Goal: Information Seeking & Learning: Learn about a topic

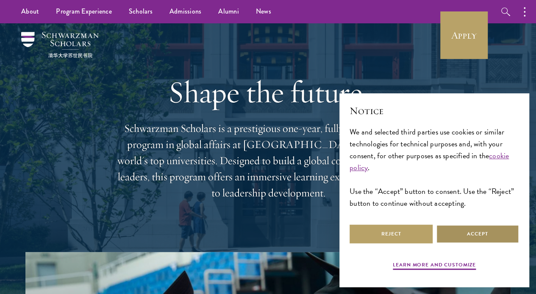
click at [487, 234] on button "Accept" at bounding box center [477, 233] width 83 height 19
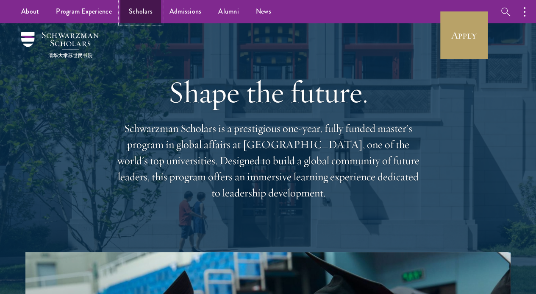
click at [143, 11] on link "Scholars" at bounding box center [140, 11] width 41 height 23
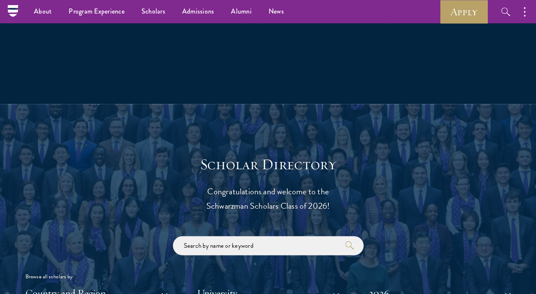
scroll to position [782, 0]
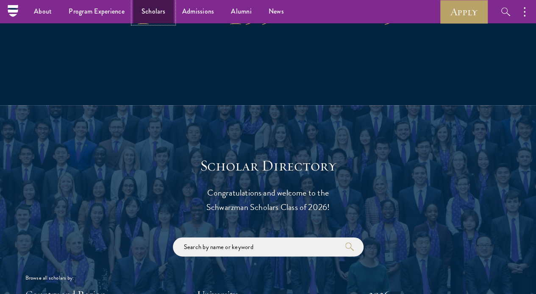
click at [152, 17] on link "Scholars" at bounding box center [153, 11] width 41 height 23
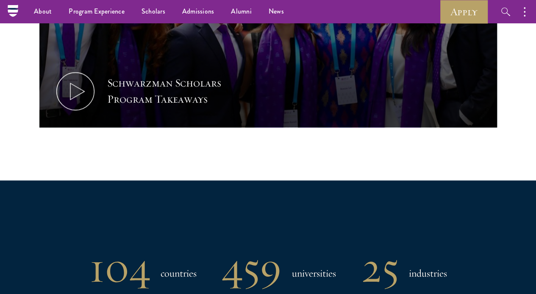
scroll to position [516, 0]
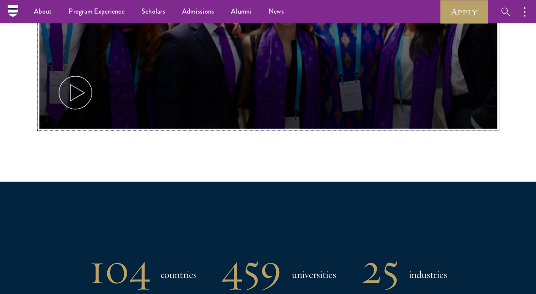
click at [348, 93] on button "Schwarzman Scholars Program Takeaways" at bounding box center [268, 0] width 458 height 258
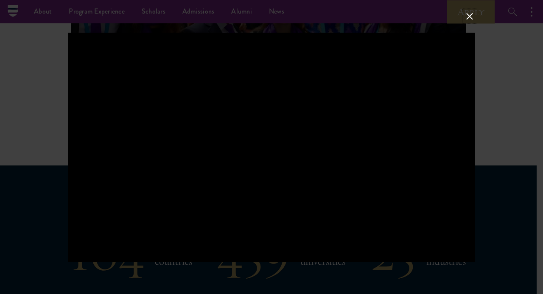
click at [466, 21] on button at bounding box center [469, 16] width 11 height 11
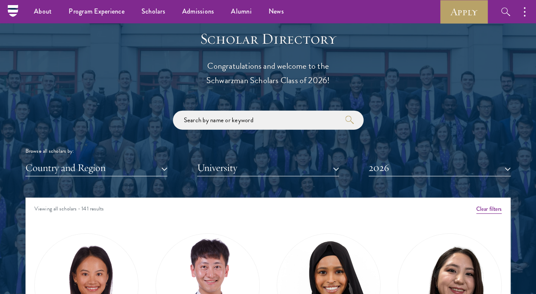
scroll to position [908, 0]
click at [152, 159] on button "Country and Region" at bounding box center [96, 167] width 142 height 17
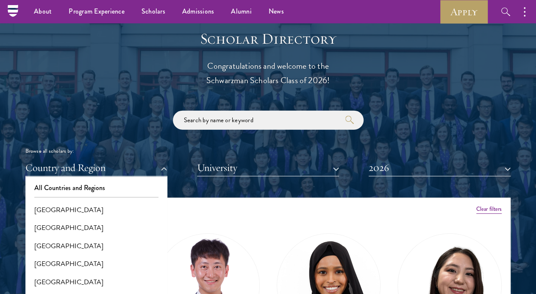
click at [484, 93] on div "Scholar Directory Congratulations and welcome to the Schwarzman Scholars Class …" at bounding box center [267, 241] width 485 height 422
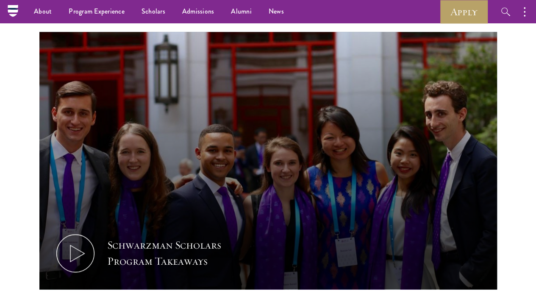
scroll to position [355, 0]
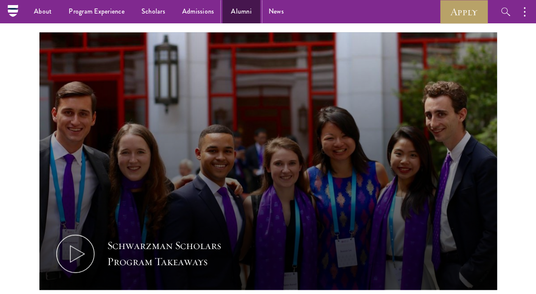
click at [241, 11] on link "Alumni" at bounding box center [242, 11] width 38 height 23
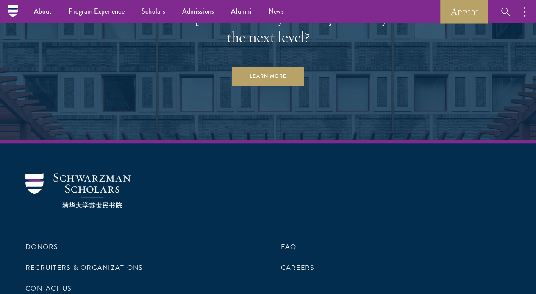
scroll to position [3537, 0]
click at [266, 86] on link "Learn More" at bounding box center [268, 76] width 73 height 19
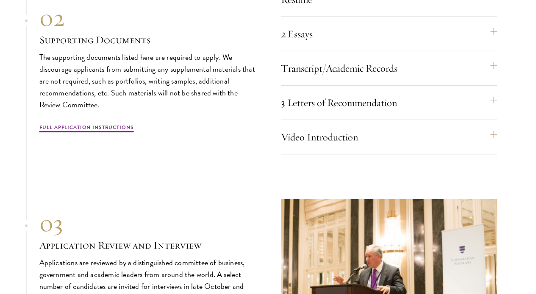
scroll to position [2838, 0]
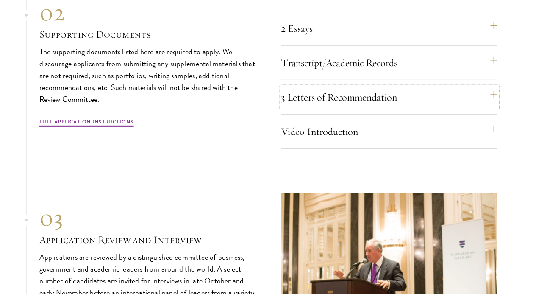
click at [452, 107] on button "3 Letters of Recommendation" at bounding box center [389, 97] width 216 height 20
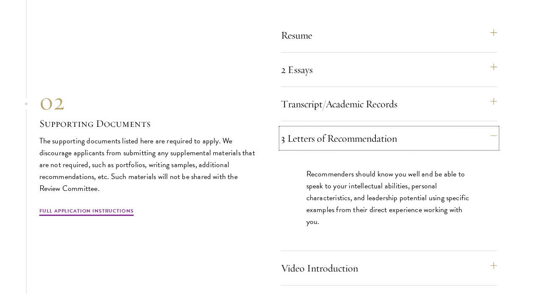
scroll to position [2800, 0]
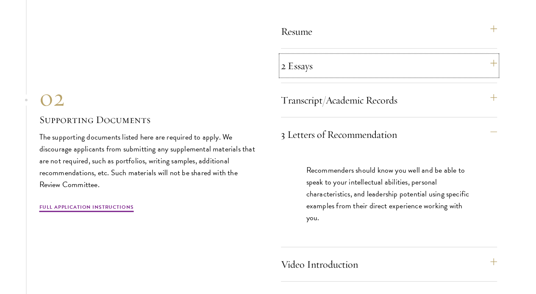
click at [475, 76] on button "2 Essays" at bounding box center [389, 66] width 216 height 20
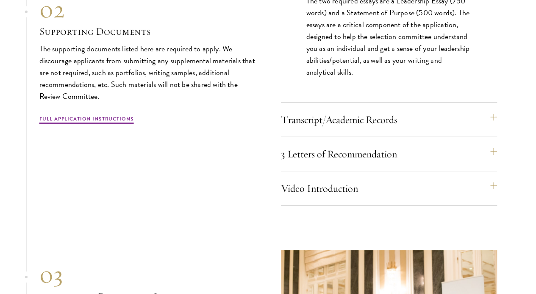
scroll to position [2931, 0]
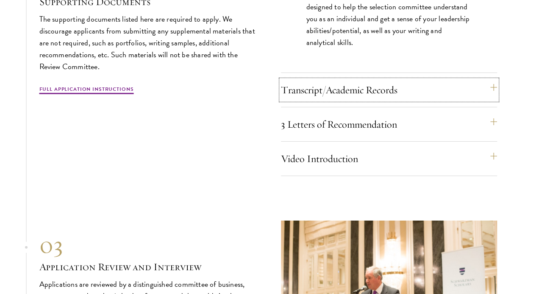
click at [468, 100] on button "Transcript/Academic Records" at bounding box center [389, 90] width 216 height 20
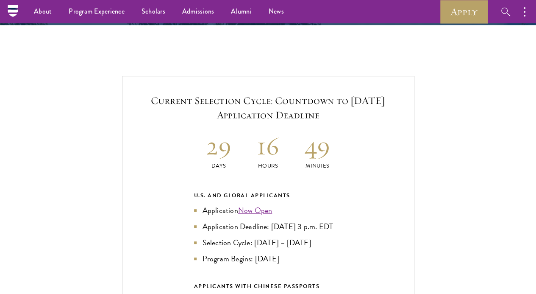
scroll to position [1733, 0]
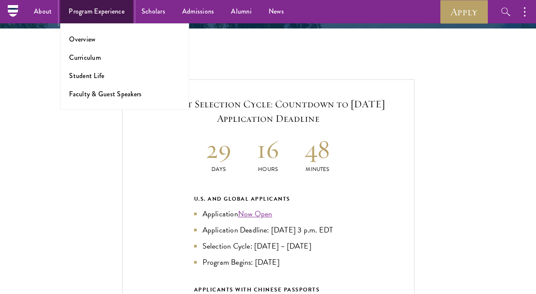
click at [90, 14] on link "Program Experience" at bounding box center [96, 11] width 73 height 23
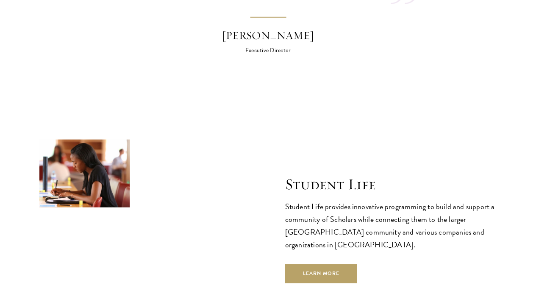
scroll to position [2680, 0]
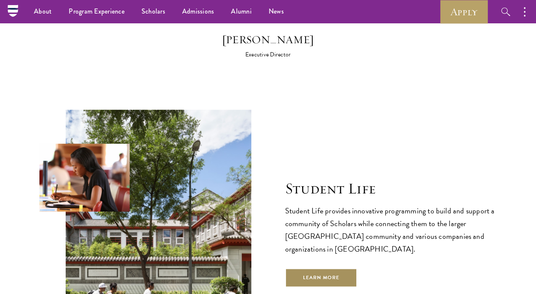
click at [348, 268] on link "Learn More" at bounding box center [321, 277] width 73 height 19
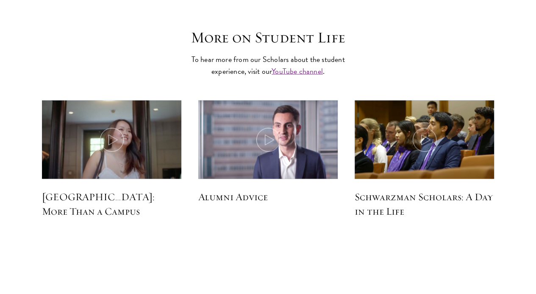
scroll to position [2406, 0]
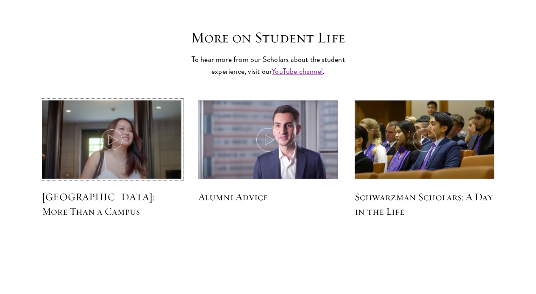
click at [106, 128] on icon at bounding box center [112, 140] width 24 height 24
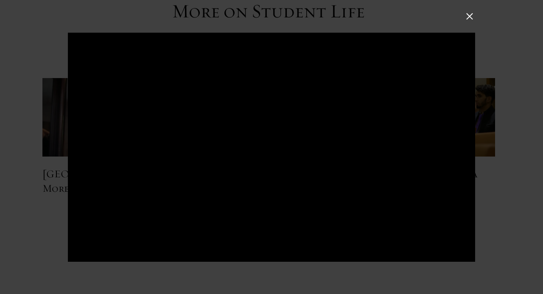
click at [470, 17] on button at bounding box center [469, 16] width 11 height 11
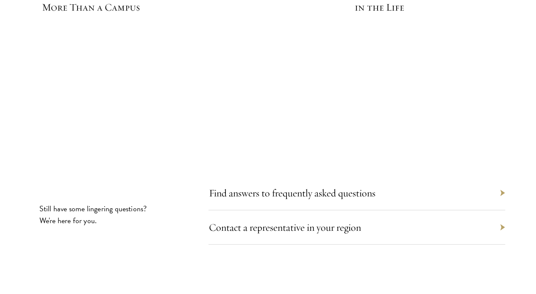
scroll to position [2648, 0]
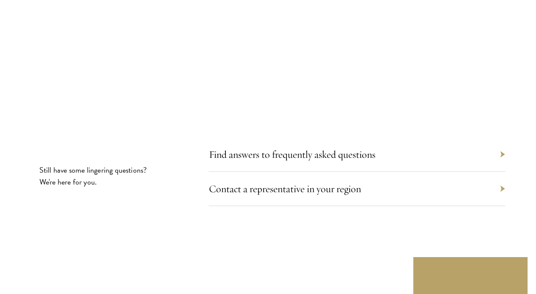
click at [459, 137] on div "Find answers to frequently asked questions" at bounding box center [357, 154] width 297 height 34
click at [446, 137] on div "Find answers to frequently asked questions" at bounding box center [357, 154] width 297 height 34
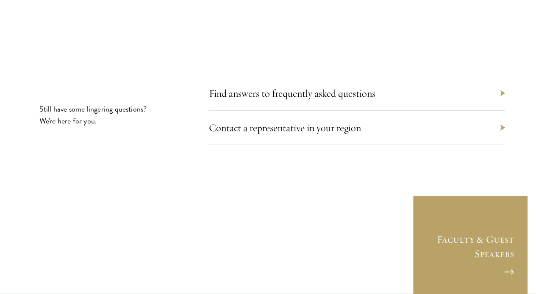
scroll to position [2709, 0]
click at [419, 76] on div "Find answers to frequently asked questions" at bounding box center [357, 93] width 297 height 34
click at [474, 76] on div "Find answers to frequently asked questions" at bounding box center [357, 93] width 297 height 34
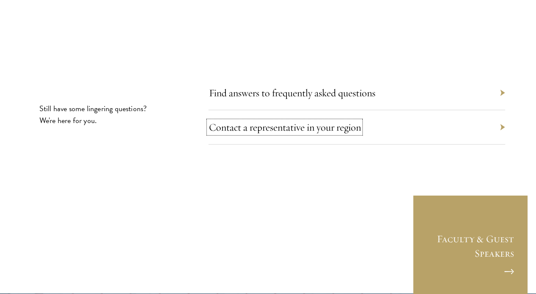
click at [304, 121] on link "Contact a representative in your region" at bounding box center [285, 127] width 152 height 13
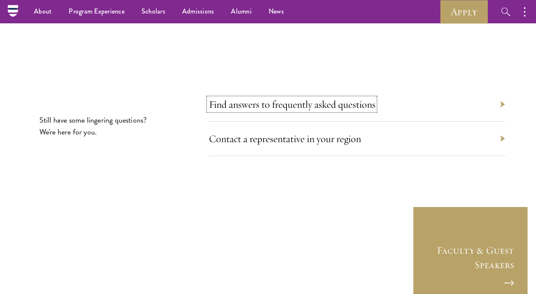
click at [333, 98] on link "Find answers to frequently asked questions" at bounding box center [292, 104] width 167 height 13
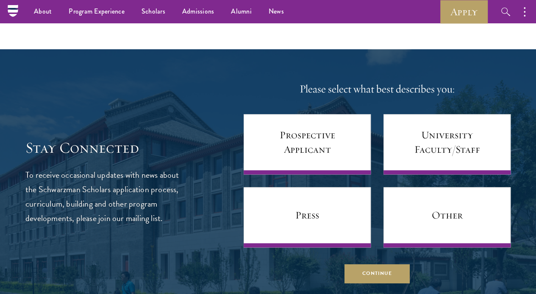
scroll to position [417, 0]
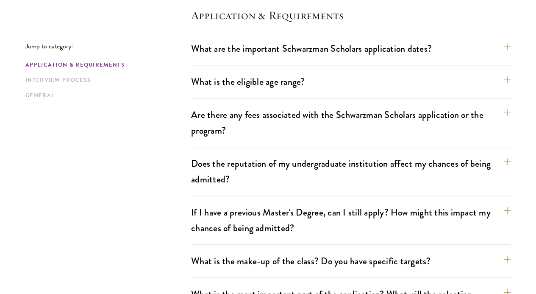
scroll to position [243, 0]
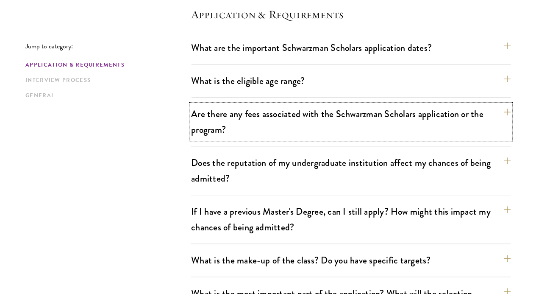
click at [451, 114] on button "Are there any fees associated with the Schwarzman Scholars application or the p…" at bounding box center [351, 121] width 320 height 35
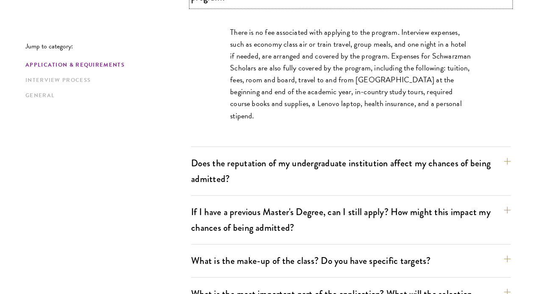
scroll to position [381, 0]
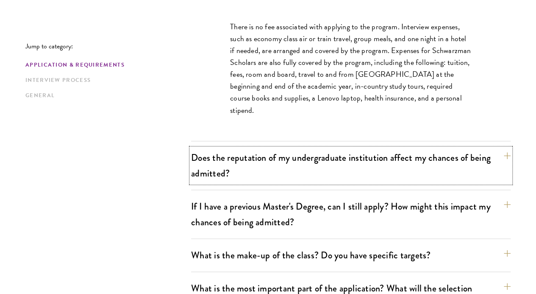
click at [448, 151] on button "Does the reputation of my undergraduate institution affect my chances of being …" at bounding box center [351, 165] width 320 height 35
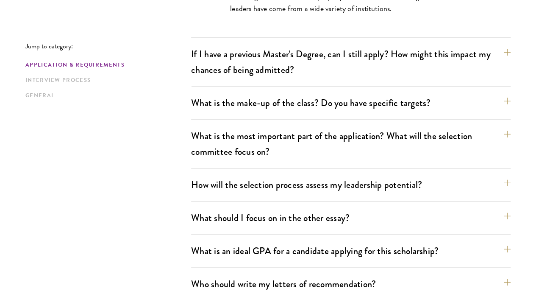
scroll to position [488, 0]
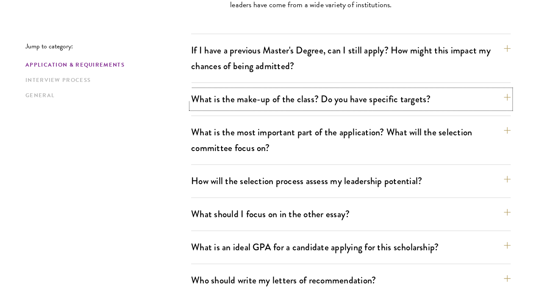
click at [427, 89] on button "What is the make-up of the class? Do you have specific targets?" at bounding box center [351, 98] width 320 height 19
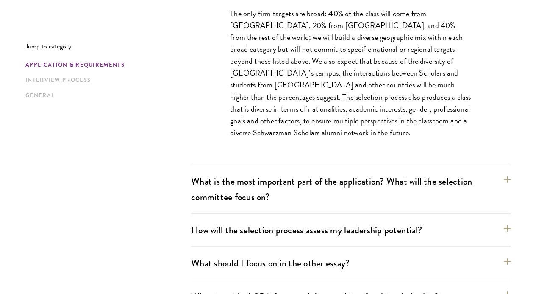
scroll to position [541, 0]
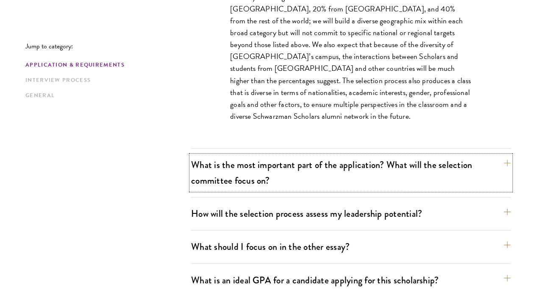
click at [446, 155] on button "What is the most important part of the application? What will the selection com…" at bounding box center [351, 172] width 320 height 35
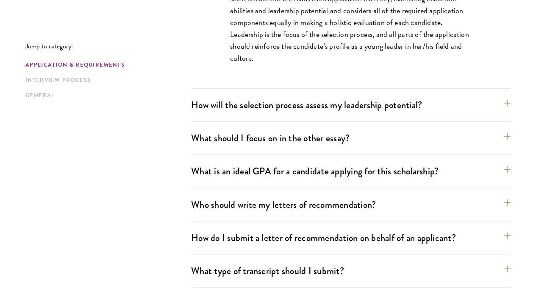
scroll to position [601, 0]
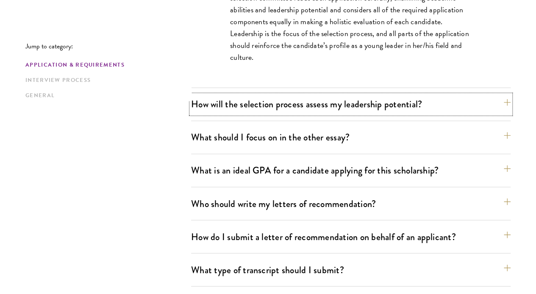
click at [421, 95] on button "How will the selection process assess my leadership potential?" at bounding box center [351, 104] width 320 height 19
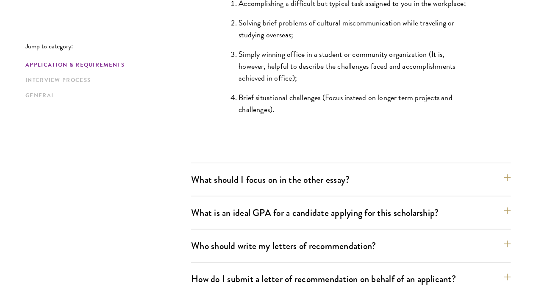
scroll to position [892, 0]
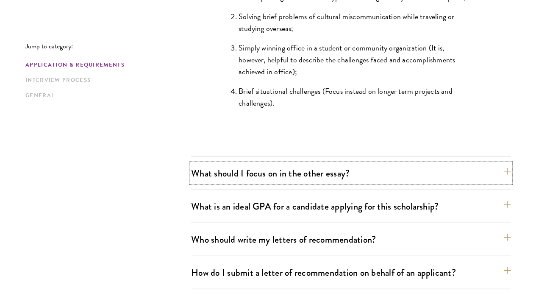
click at [222, 164] on button "What should I focus on in the other essay?" at bounding box center [351, 173] width 320 height 19
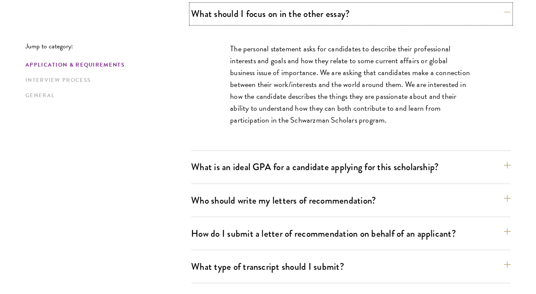
scroll to position [607, 0]
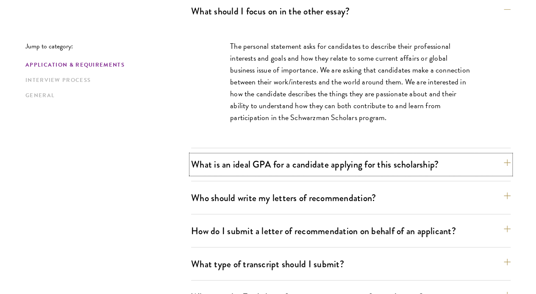
click at [218, 155] on button "What is an ideal GPA for a candidate applying for this scholarship?" at bounding box center [351, 164] width 320 height 19
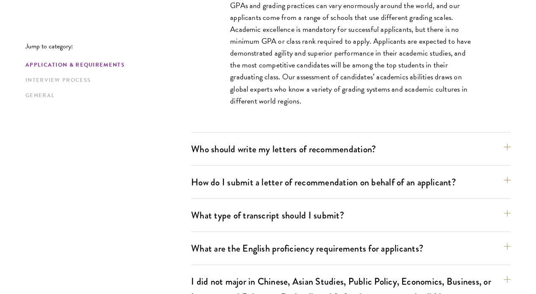
scroll to position [684, 0]
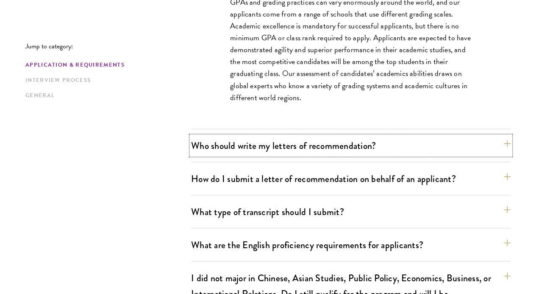
click at [212, 136] on button "Who should write my letters of recommendation?" at bounding box center [351, 145] width 320 height 19
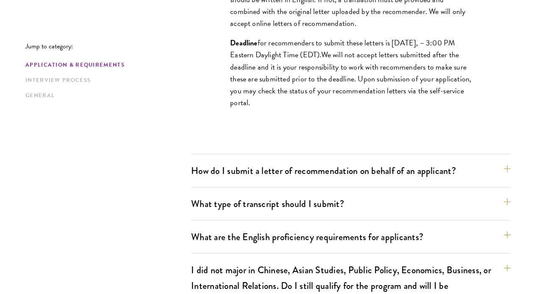
scroll to position [929, 0]
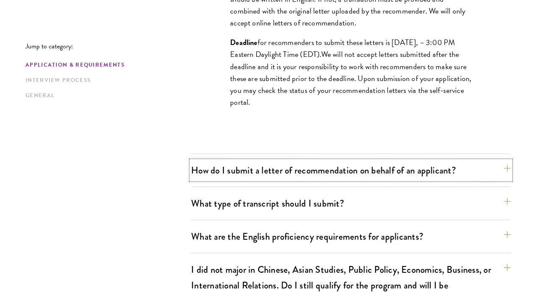
click at [468, 161] on button "How do I submit a letter of recommendation on behalf of an applicant?" at bounding box center [351, 170] width 320 height 19
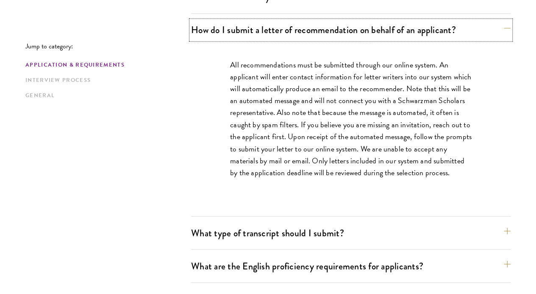
scroll to position [689, 0]
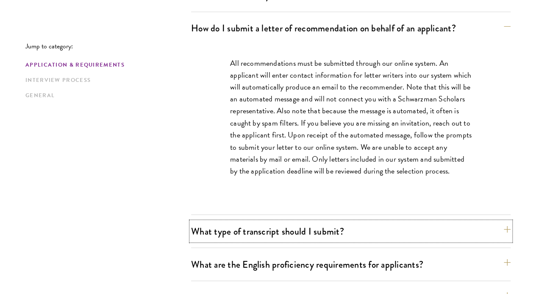
click at [446, 221] on button "What type of transcript should I submit?" at bounding box center [351, 230] width 320 height 19
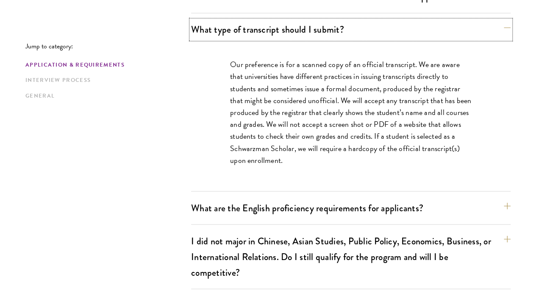
scroll to position [722, 0]
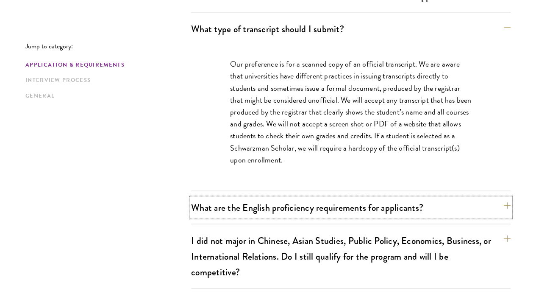
click at [458, 198] on button "What are the English proficiency requirements for applicants?" at bounding box center [351, 207] width 320 height 19
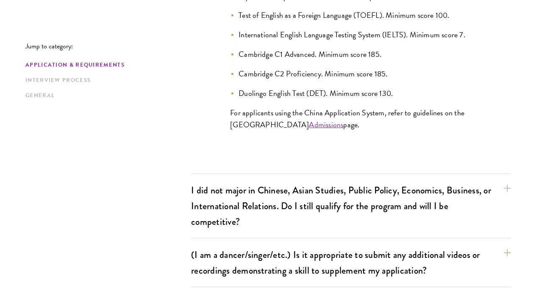
scroll to position [931, 0]
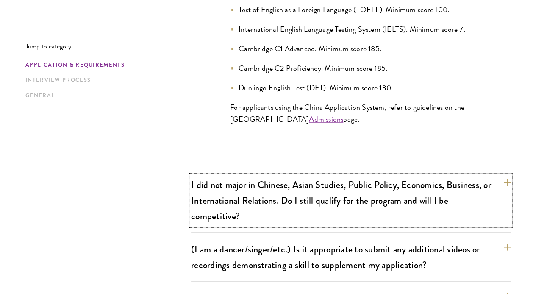
click at [463, 175] on button "I did not major in Chinese, Asian Studies, Public Policy, Economics, Business, …" at bounding box center [351, 200] width 320 height 50
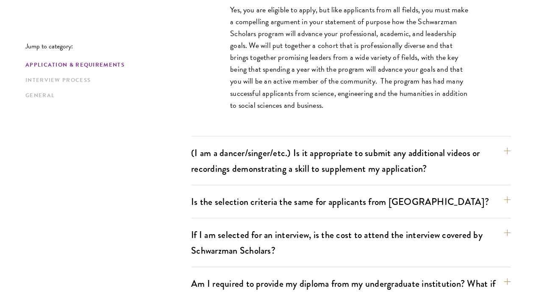
scroll to position [874, 0]
click at [459, 225] on button "If I am selected for an interview, is the cost to attend the interview covered …" at bounding box center [351, 242] width 320 height 35
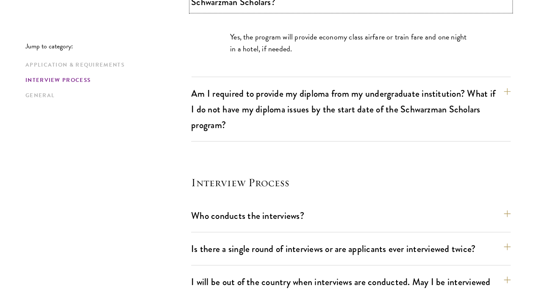
scroll to position [980, 0]
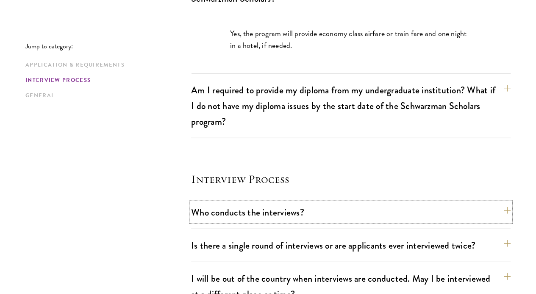
click at [448, 203] on button "Who conducts the interviews?" at bounding box center [351, 212] width 320 height 19
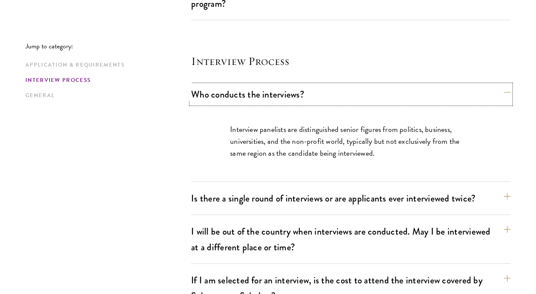
scroll to position [1040, 0]
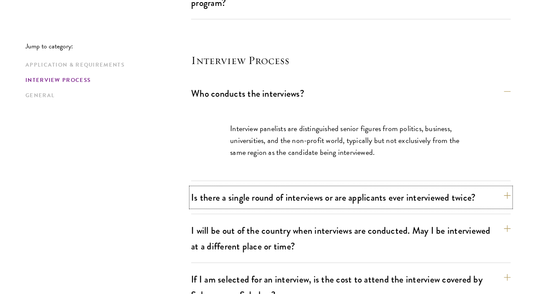
click at [232, 188] on button "Is there a single round of interviews or are applicants ever interviewed twice?" at bounding box center [351, 197] width 320 height 19
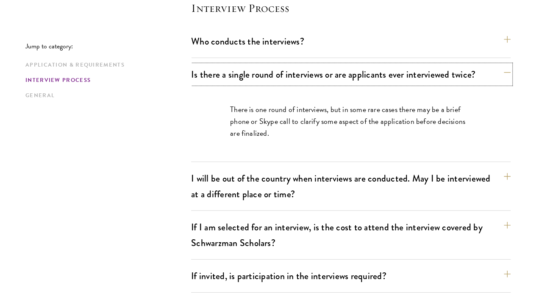
scroll to position [1105, 0]
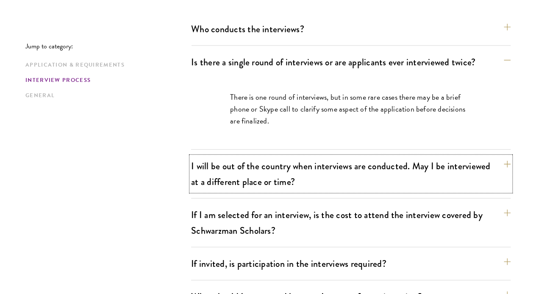
click at [449, 156] on button "I will be out of the country when interviews are conducted. May I be interviewe…" at bounding box center [351, 173] width 320 height 35
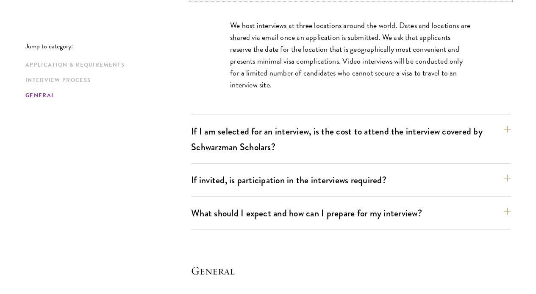
scroll to position [1226, 0]
click at [471, 121] on button "If I am selected for an interview, is the cost to attend the interview covered …" at bounding box center [351, 138] width 320 height 35
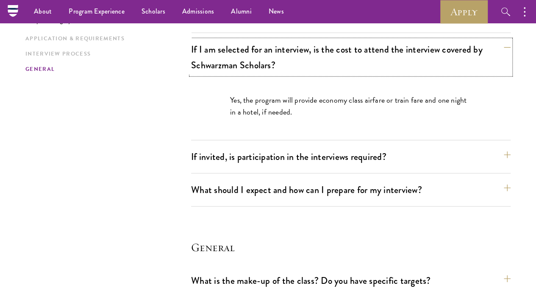
scroll to position [1198, 0]
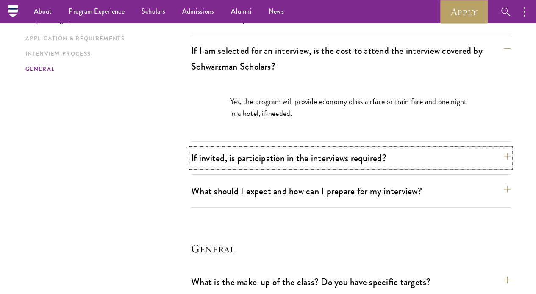
click at [473, 148] on button "If invited, is participation in the interviews required?" at bounding box center [351, 157] width 320 height 19
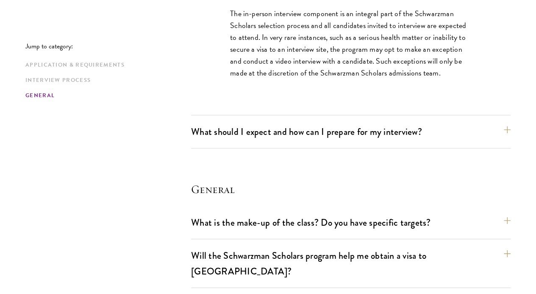
scroll to position [1319, 0]
click at [463, 122] on button "What should I expect and how can I prepare for my interview?" at bounding box center [351, 131] width 320 height 19
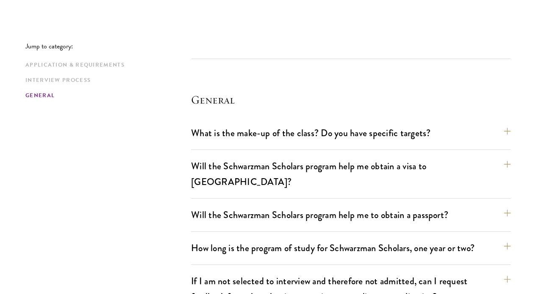
scroll to position [1817, 0]
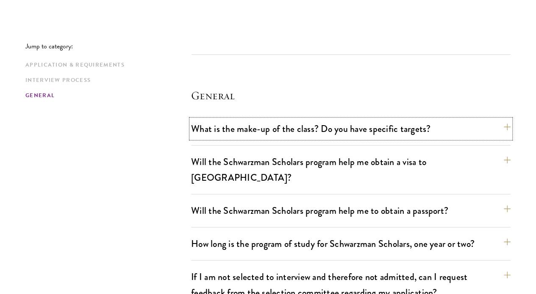
click at [212, 119] on button "What is the make-up of the class? Do you have specific targets?" at bounding box center [351, 128] width 320 height 19
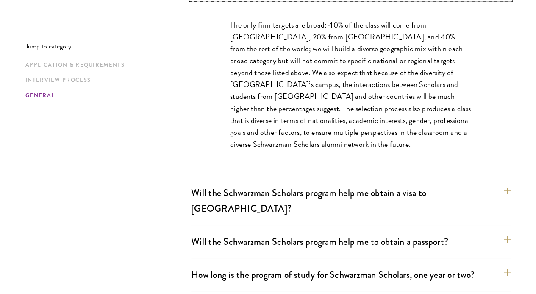
scroll to position [1442, 0]
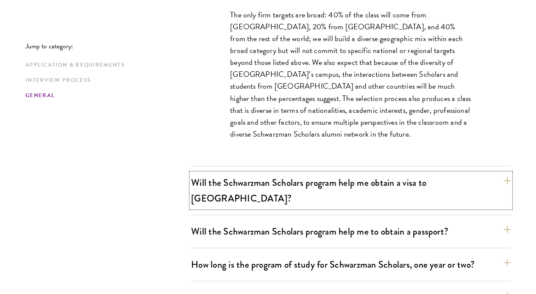
click at [223, 173] on button "Will the Schwarzman Scholars program help me obtain a visa to China?" at bounding box center [351, 190] width 320 height 35
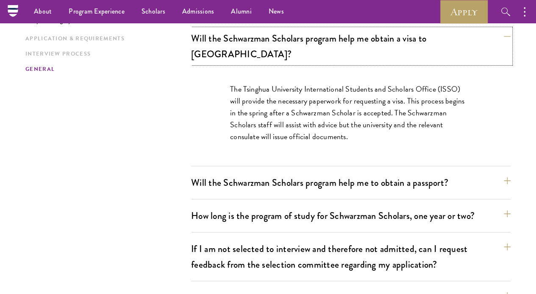
scroll to position [1415, 0]
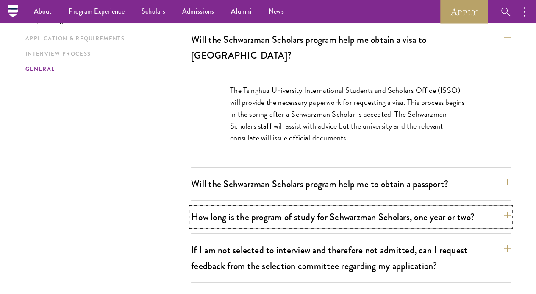
click at [202, 207] on button "How long is the program of study for Schwarzman Scholars, one year or two?" at bounding box center [351, 216] width 320 height 19
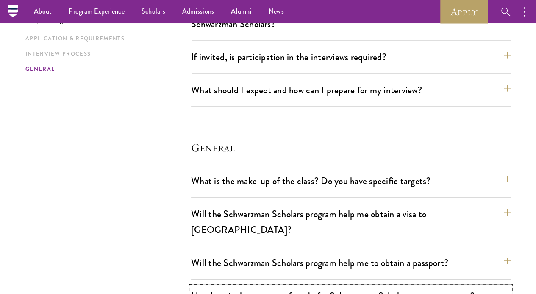
scroll to position [1232, 0]
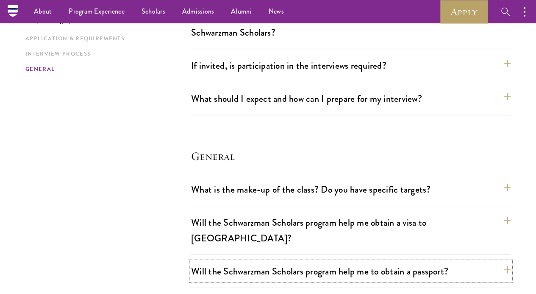
click at [213, 262] on button "Will the Schwarzman Scholars program help me to obtain a passport?" at bounding box center [351, 271] width 320 height 19
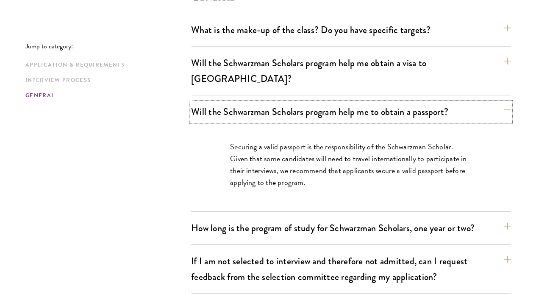
scroll to position [1394, 0]
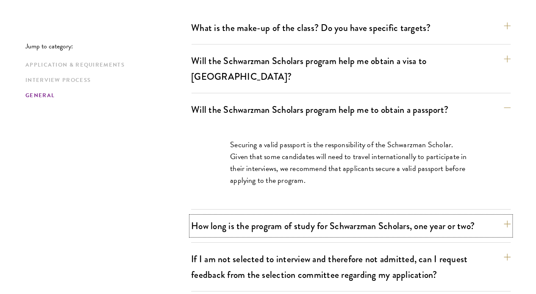
click at [205, 216] on button "How long is the program of study for Schwarzman Scholars, one year or two?" at bounding box center [351, 225] width 320 height 19
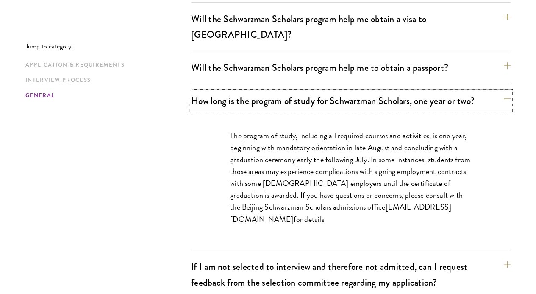
scroll to position [1442, 0]
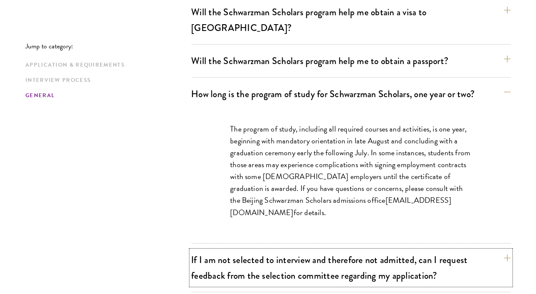
click at [221, 250] on button "If I am not selected to interview and therefore not admitted, can I request fee…" at bounding box center [351, 267] width 320 height 35
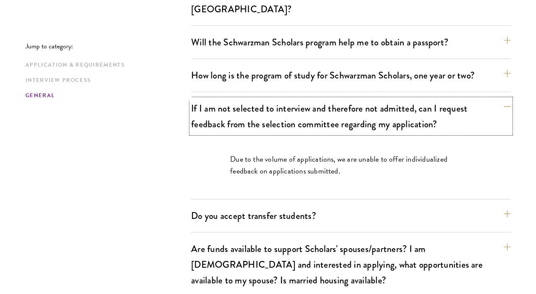
scroll to position [1464, 0]
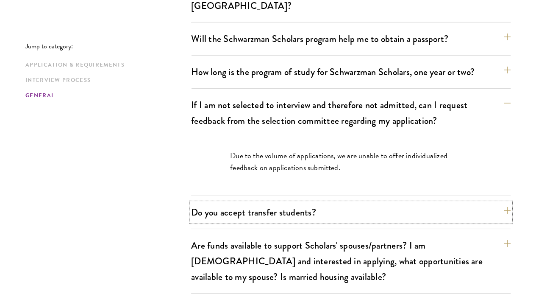
click at [207, 203] on button "Do you accept transfer students?" at bounding box center [351, 212] width 320 height 19
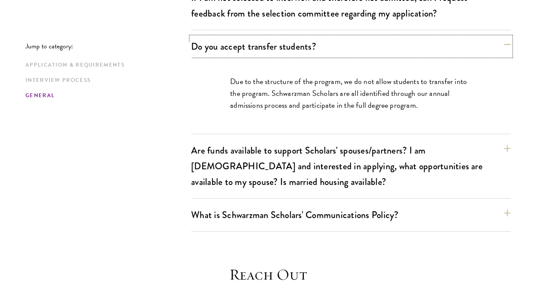
scroll to position [1572, 0]
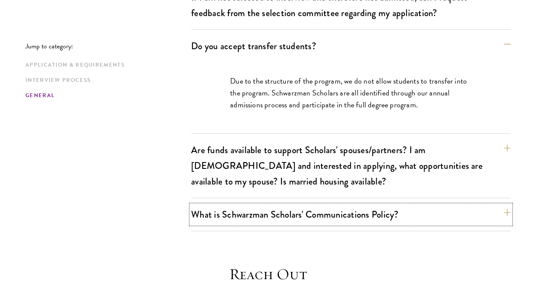
click at [213, 205] on button "What is Schwarzman Scholars' Communications Policy?" at bounding box center [351, 214] width 320 height 19
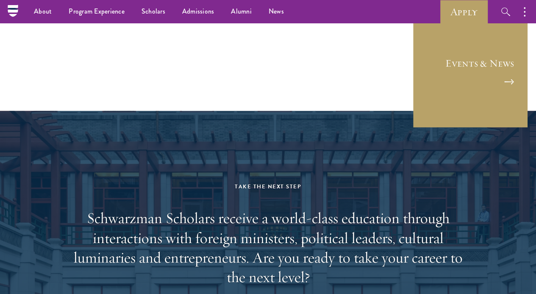
scroll to position [2360, 0]
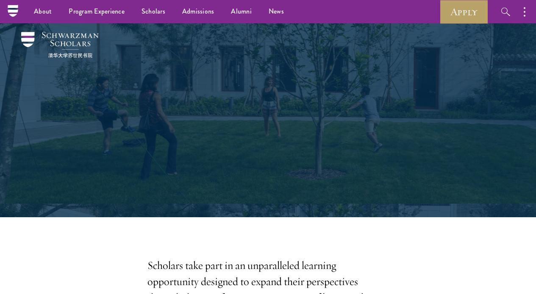
scroll to position [2697, 0]
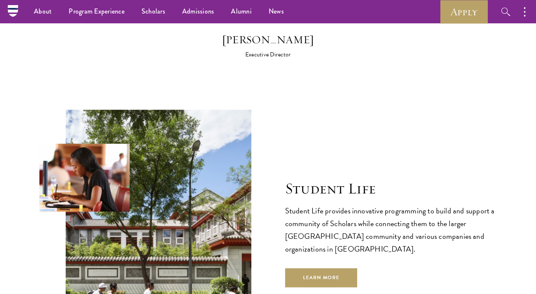
scroll to position [2680, 0]
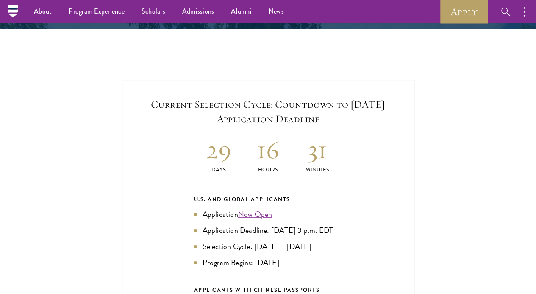
scroll to position [1733, 0]
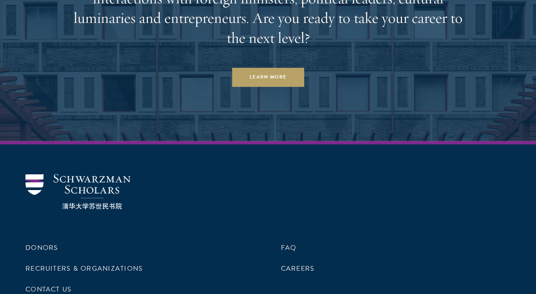
scroll to position [3537, 0]
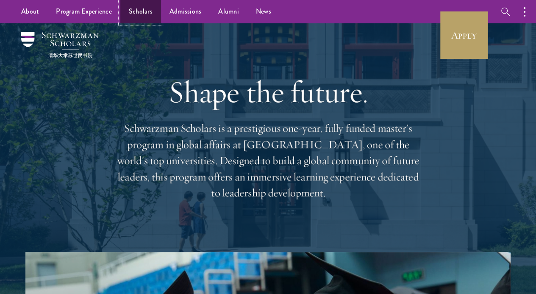
click at [137, 12] on link "Scholars" at bounding box center [140, 11] width 41 height 23
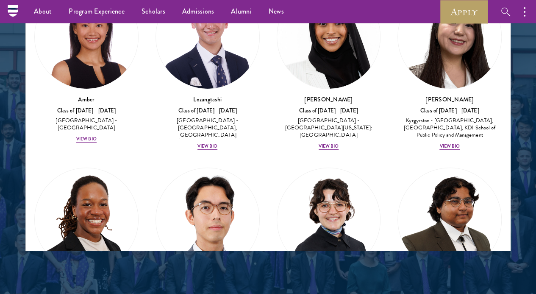
scroll to position [1110, 0]
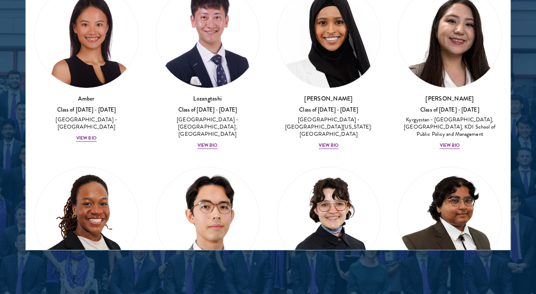
click at [489, 235] on div at bounding box center [268, 39] width 536 height 524
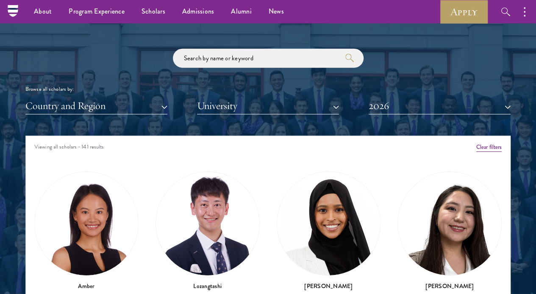
scroll to position [963, 0]
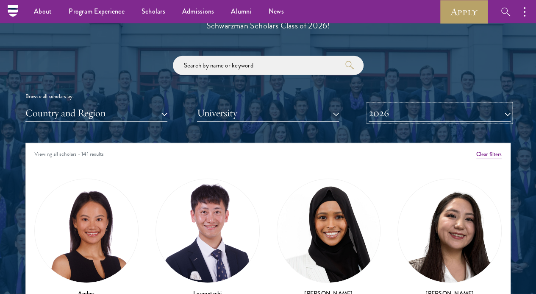
click at [467, 104] on button "2026" at bounding box center [440, 112] width 142 height 17
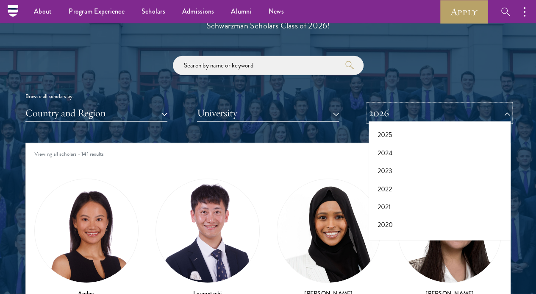
scroll to position [39, 0]
click at [414, 180] on button "2022" at bounding box center [439, 189] width 137 height 18
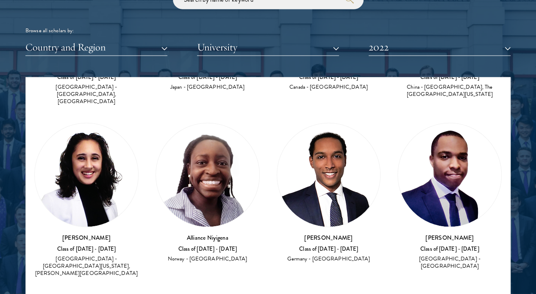
scroll to position [3842, 0]
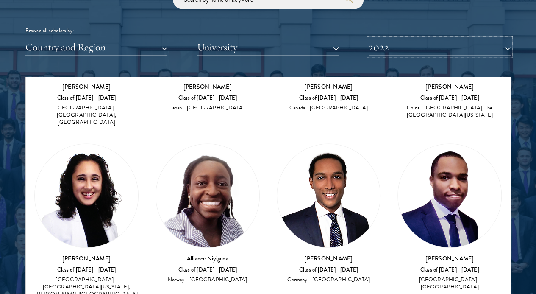
click at [481, 39] on button "2022" at bounding box center [440, 47] width 142 height 17
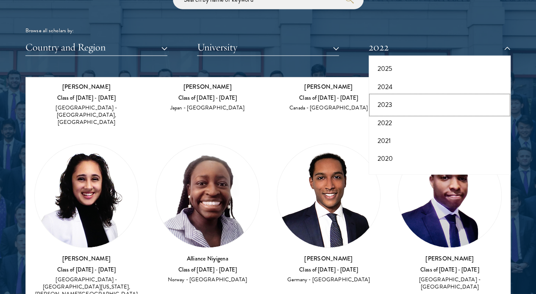
click at [426, 96] on button "2023" at bounding box center [439, 105] width 137 height 18
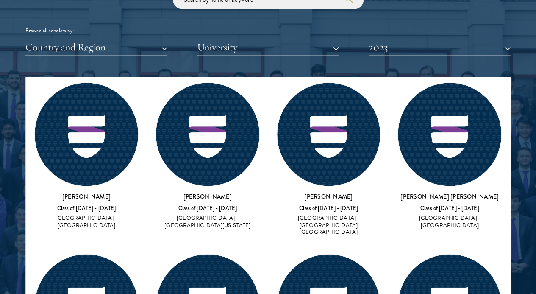
scroll to position [2236, 0]
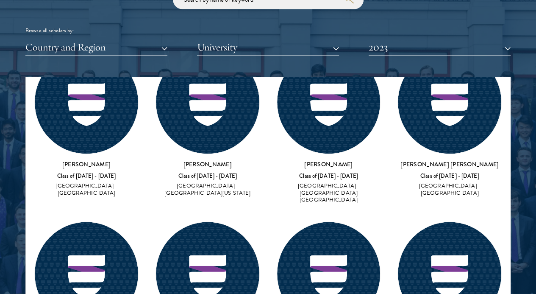
scroll to position [2216, 0]
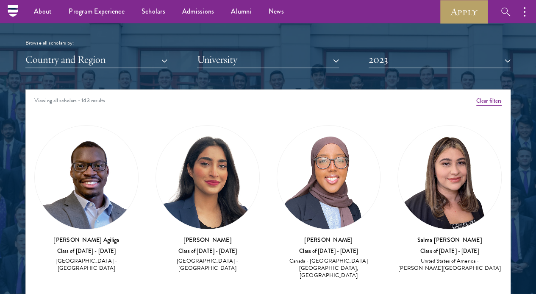
scroll to position [1015, 0]
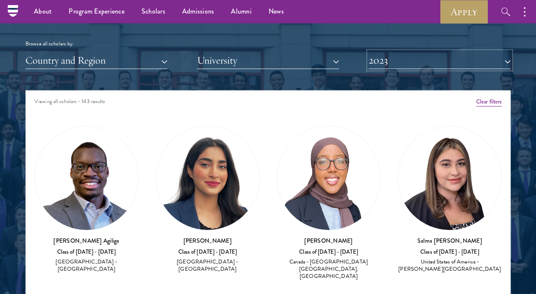
click at [467, 52] on button "2023" at bounding box center [440, 60] width 142 height 17
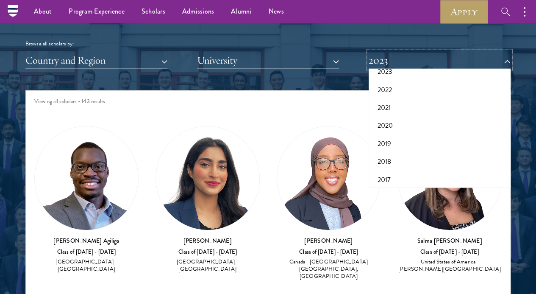
scroll to position [87, 0]
click at [399, 132] on button "2019" at bounding box center [439, 141] width 137 height 18
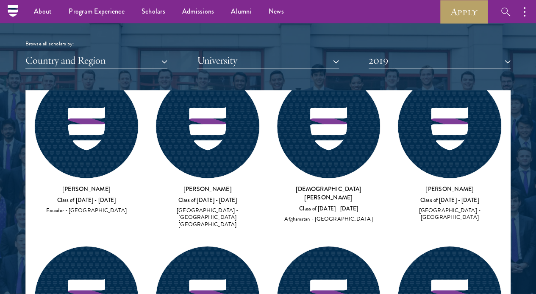
scroll to position [3069, 0]
